Goal: Task Accomplishment & Management: Complete application form

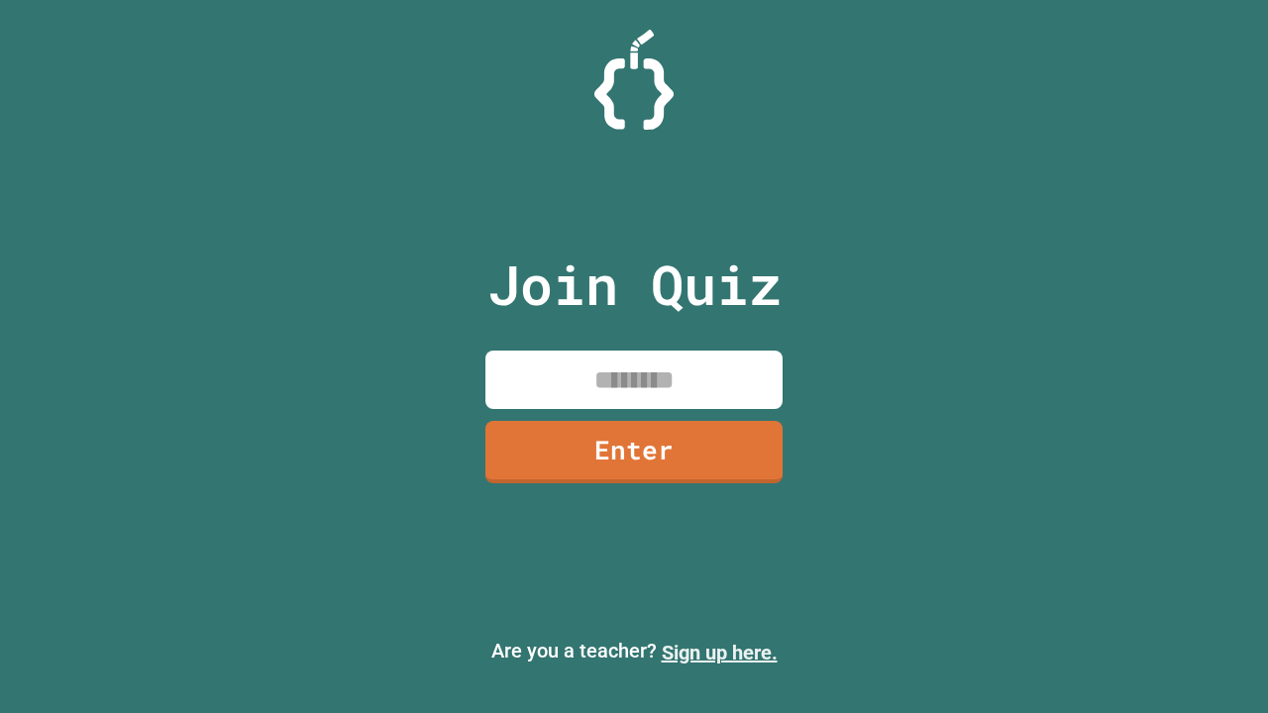
click at [719, 653] on link "Sign up here." at bounding box center [720, 653] width 116 height 24
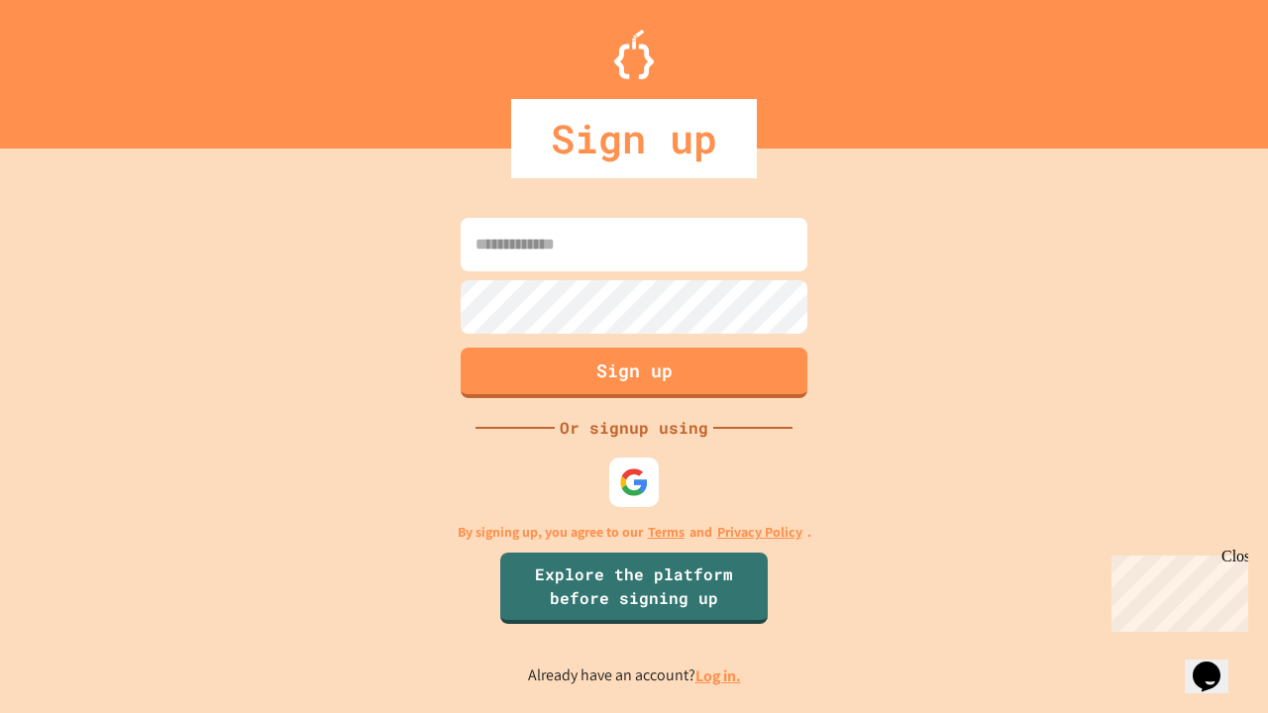
click at [719, 676] on link "Log in." at bounding box center [718, 676] width 46 height 21
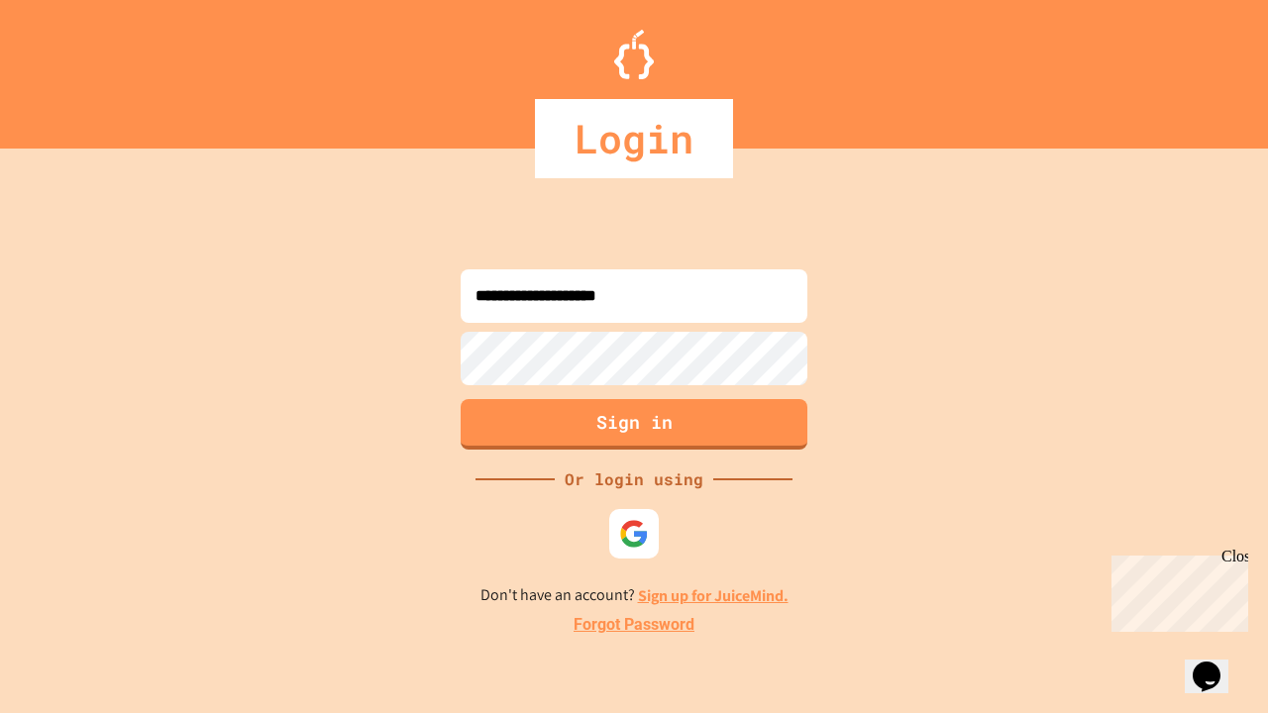
type input "**********"
